Goal: Information Seeking & Learning: Learn about a topic

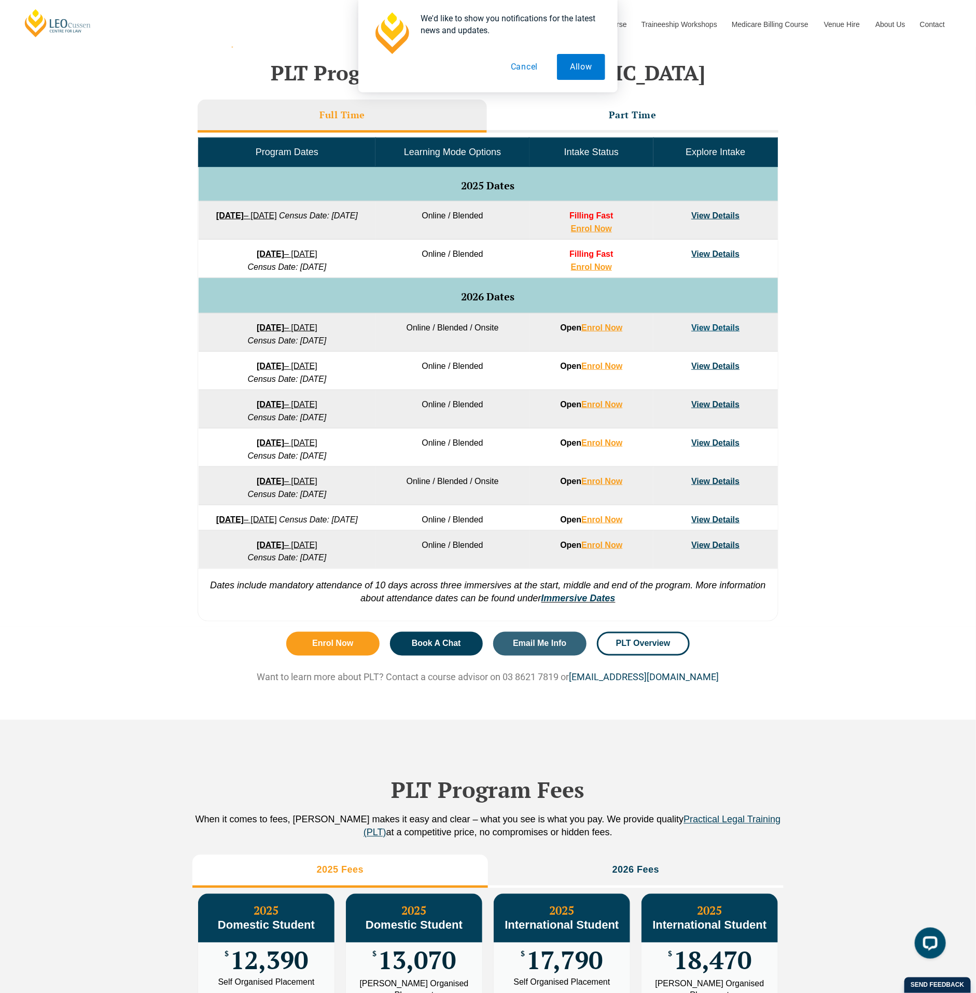
scroll to position [363, 0]
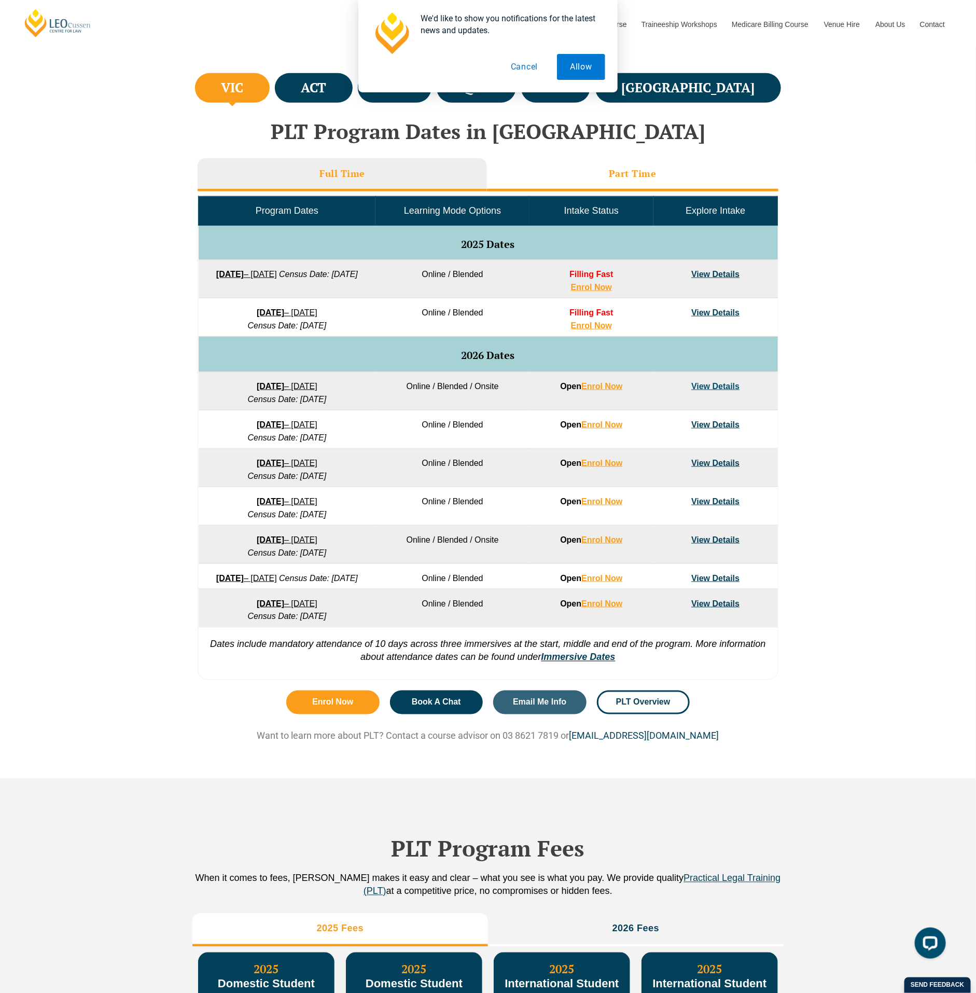
click at [563, 170] on li "Part Time" at bounding box center [632, 174] width 291 height 33
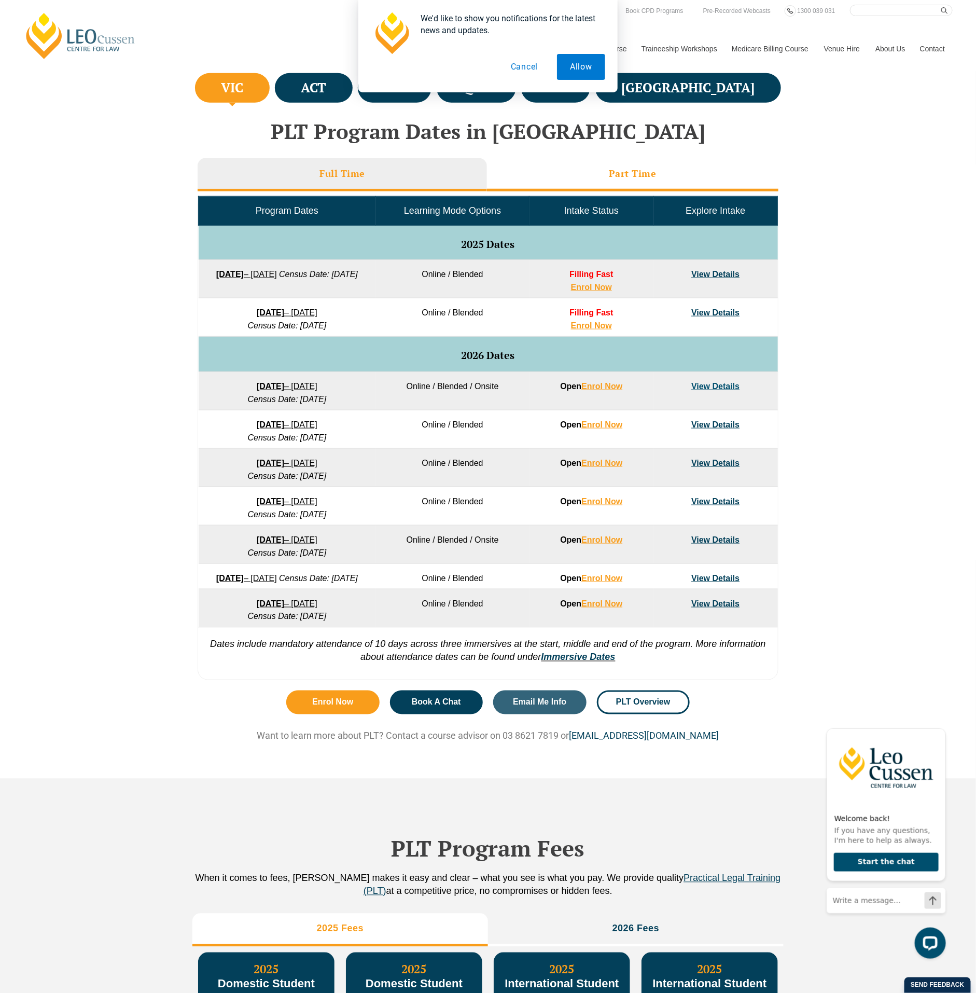
click at [654, 172] on h3 "Part Time" at bounding box center [633, 174] width 48 height 12
